Goal: Obtain resource: Obtain resource

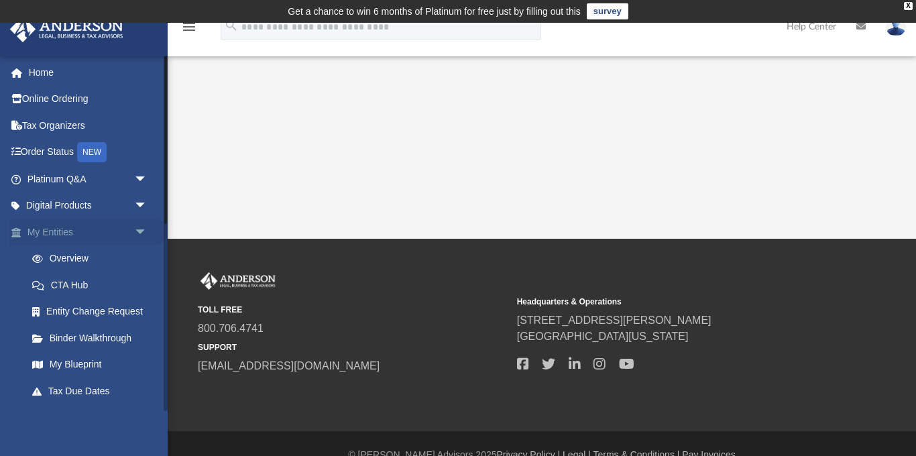
click at [69, 231] on link "My Entities arrow_drop_down" at bounding box center [88, 232] width 158 height 27
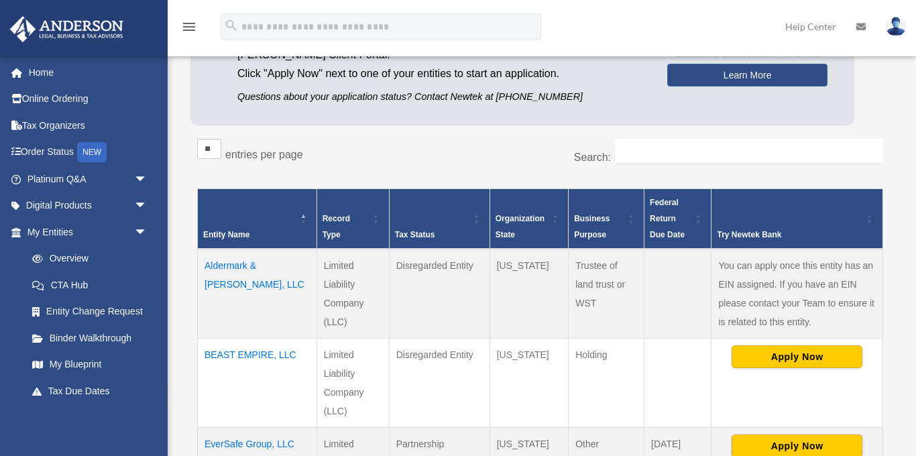
scroll to position [175, 0]
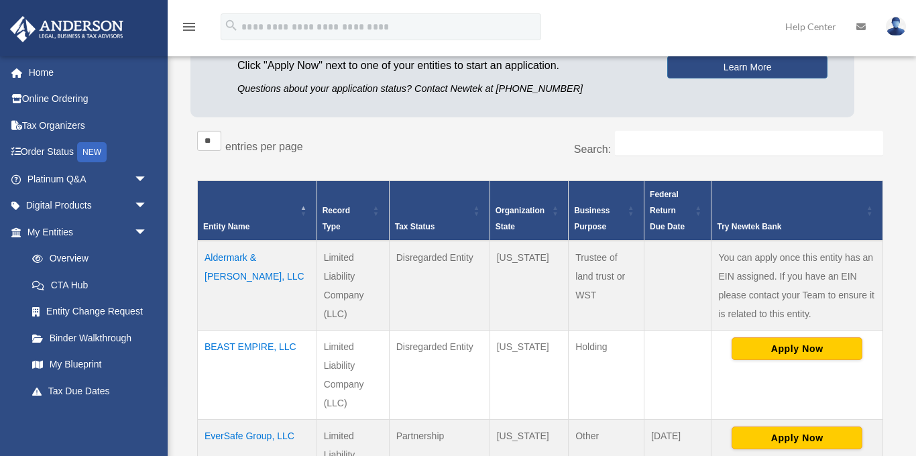
click at [229, 364] on td "BEAST EMPIRE, LLC" at bounding box center [257, 374] width 119 height 89
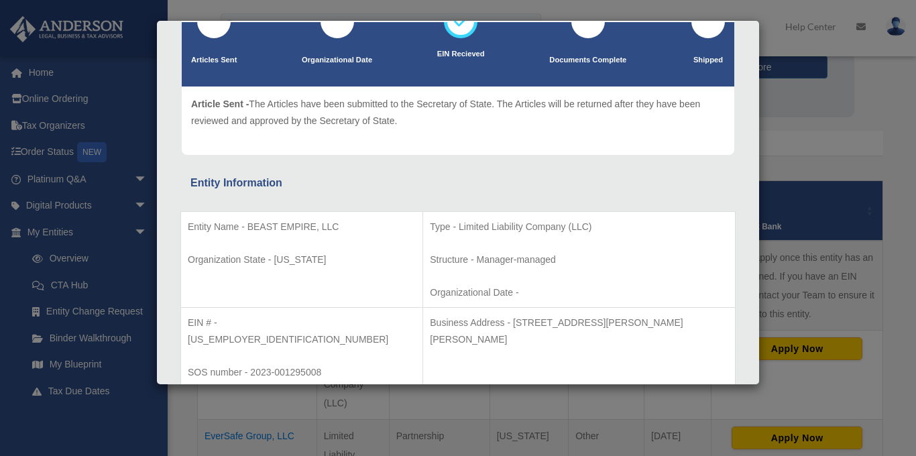
scroll to position [13, 0]
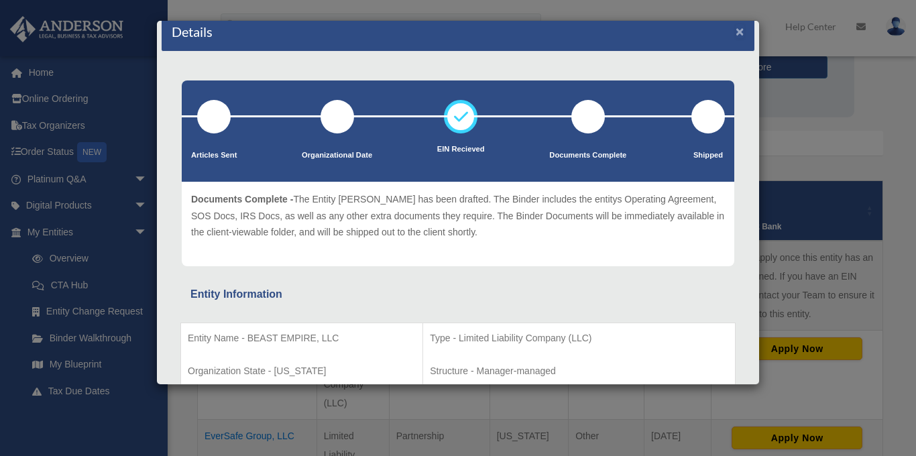
click at [740, 30] on button "×" at bounding box center [740, 31] width 9 height 14
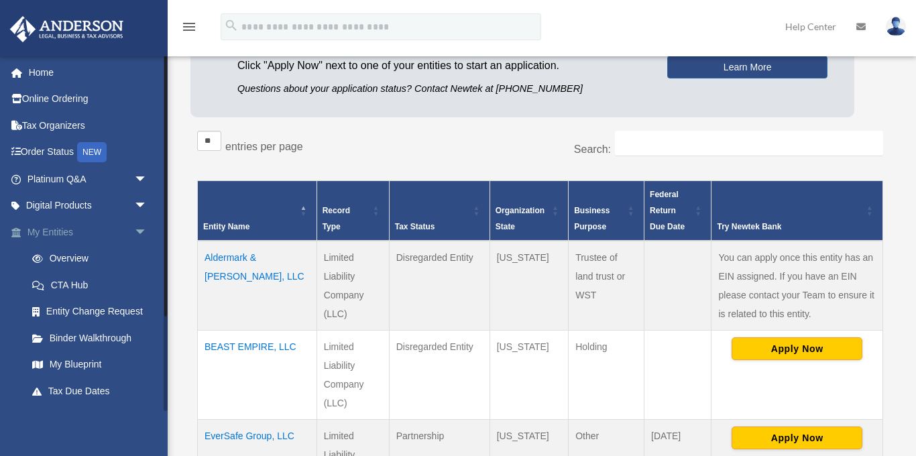
click at [76, 231] on link "My Entities arrow_drop_down" at bounding box center [88, 232] width 158 height 27
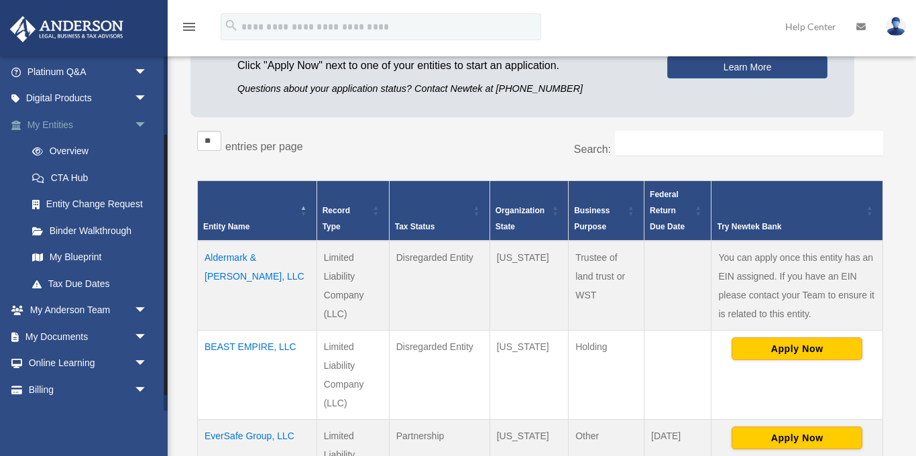
scroll to position [129, 0]
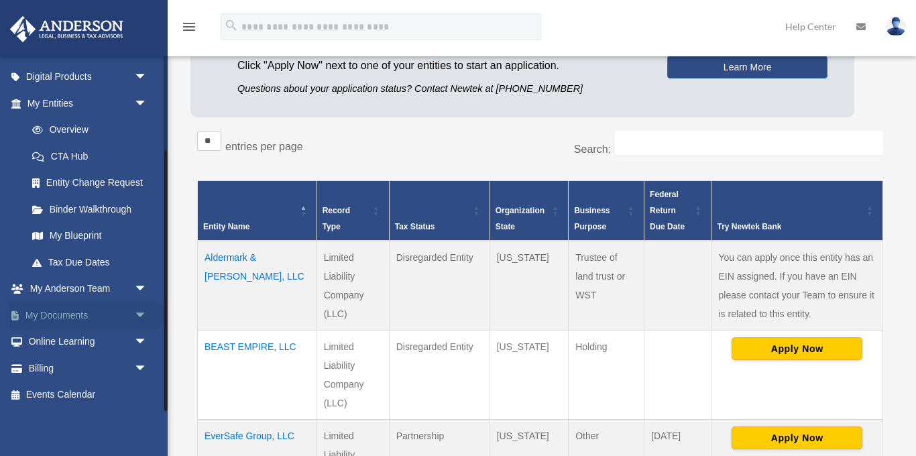
click at [77, 314] on link "My Documents arrow_drop_down" at bounding box center [88, 315] width 158 height 27
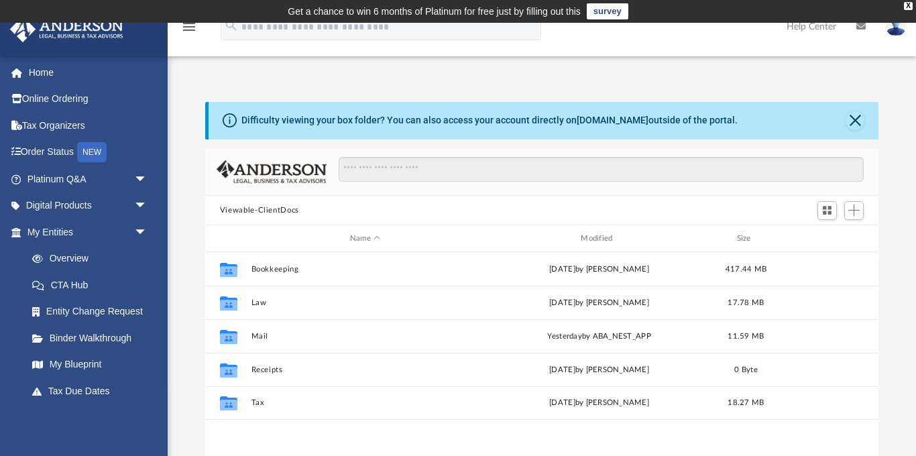
scroll to position [305, 674]
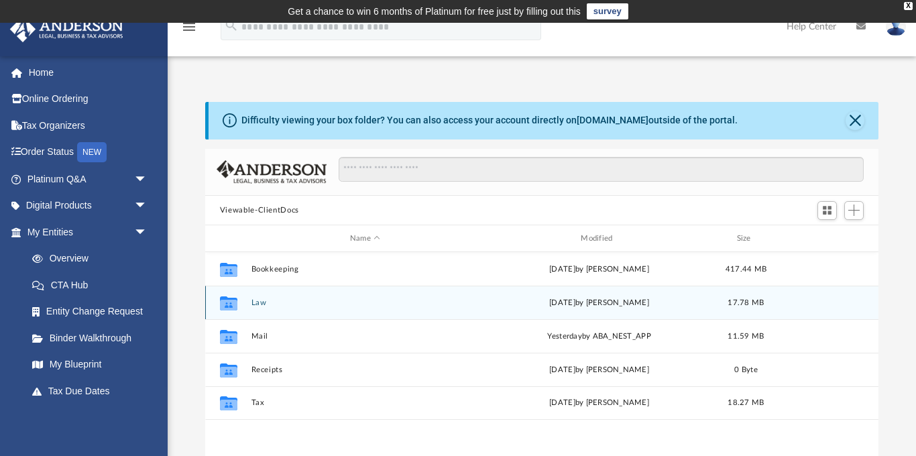
click at [254, 300] on button "Law" at bounding box center [365, 302] width 228 height 9
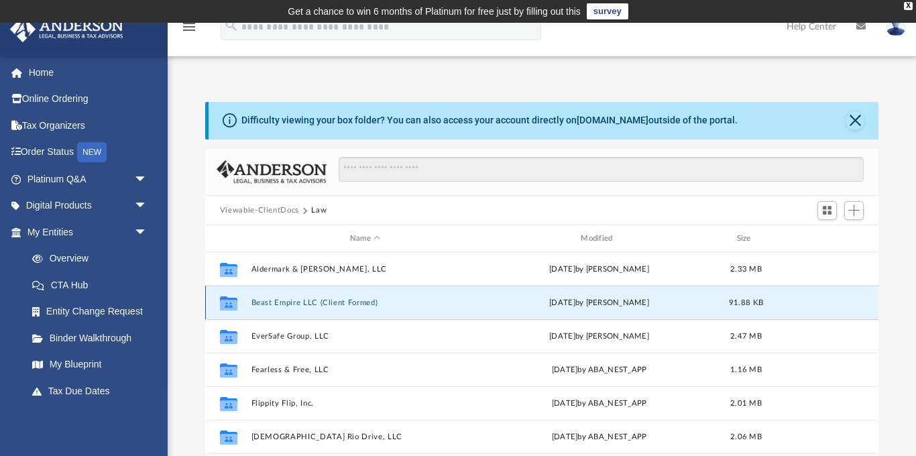
click at [254, 300] on button "Beast Empire LLC (Client Formed)" at bounding box center [365, 302] width 228 height 9
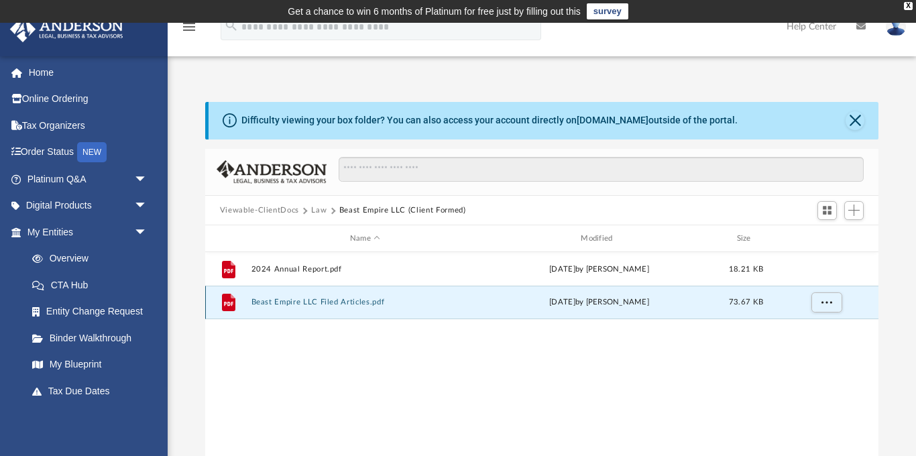
click at [267, 301] on button "Beast Empire LLC Filed Articles.pdf" at bounding box center [365, 302] width 228 height 9
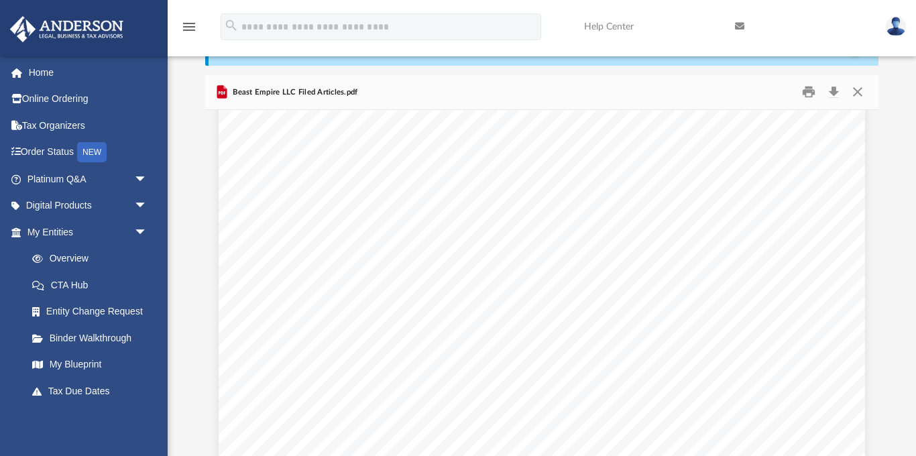
scroll to position [0, 0]
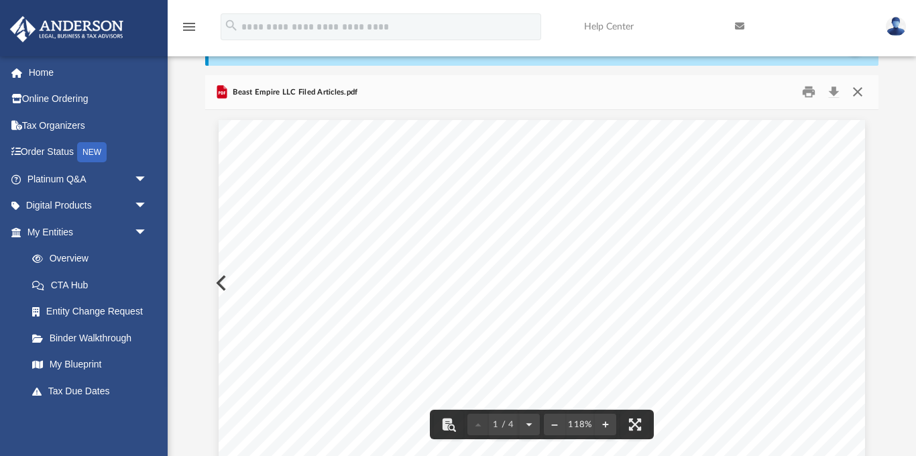
click at [857, 94] on button "Close" at bounding box center [858, 92] width 24 height 21
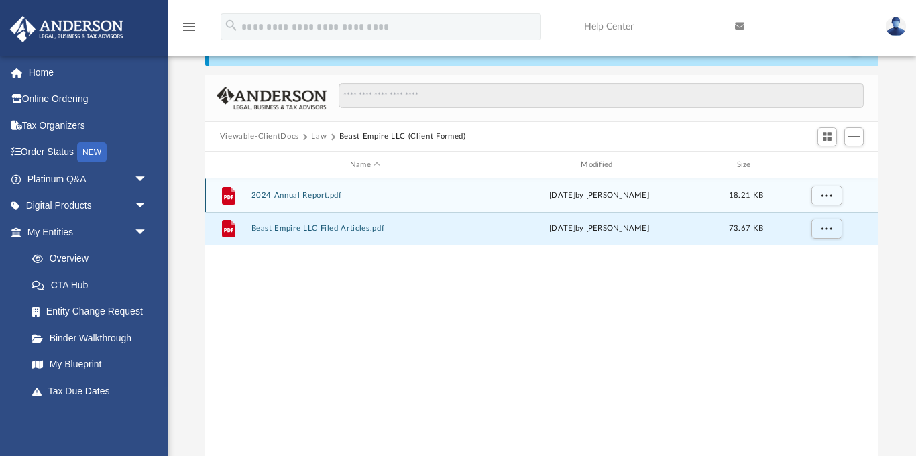
click at [302, 192] on button "2024 Annual Report.pdf" at bounding box center [365, 195] width 228 height 9
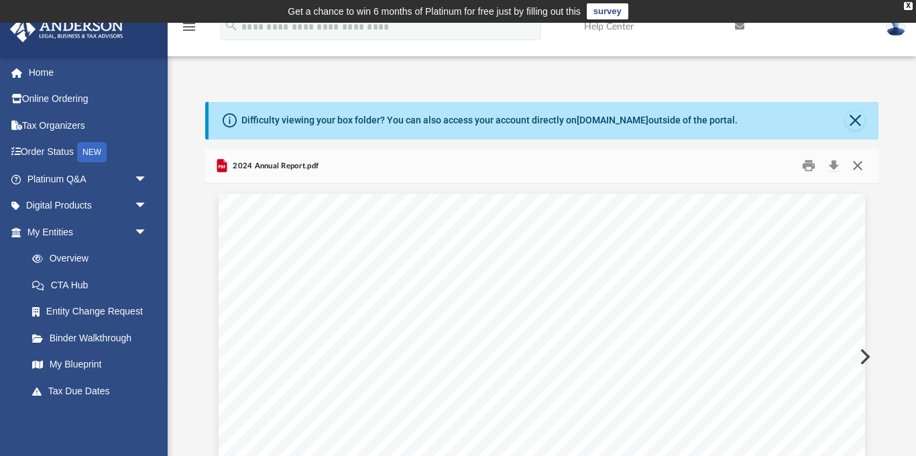
click at [862, 160] on button "Close" at bounding box center [858, 166] width 24 height 21
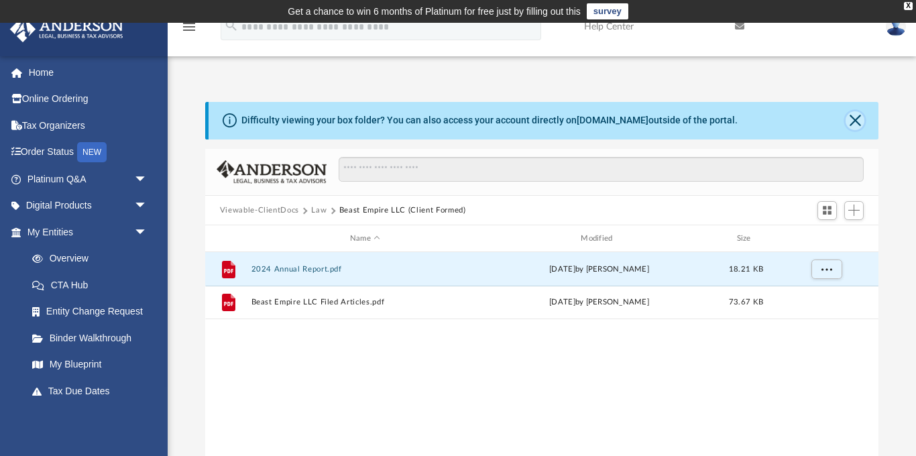
click at [854, 121] on button "Close" at bounding box center [855, 120] width 19 height 19
